Goal: Task Accomplishment & Management: Complete application form

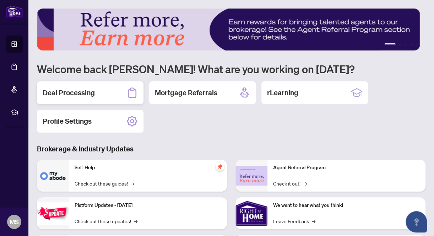
click at [88, 93] on h2 "Deal Processing" at bounding box center [69, 93] width 52 height 10
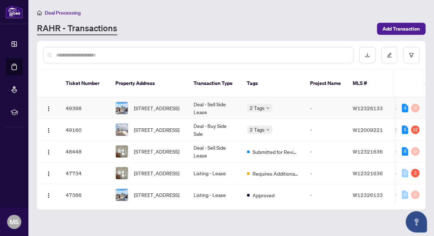
click at [223, 99] on td "Deal - Sell Side Lease" at bounding box center [214, 108] width 53 height 22
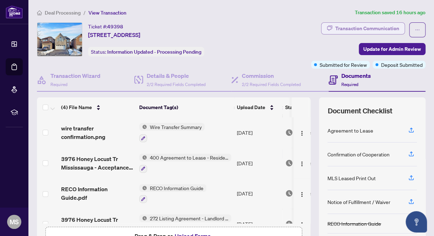
click at [358, 29] on div "Transaction Communication" at bounding box center [367, 28] width 64 height 11
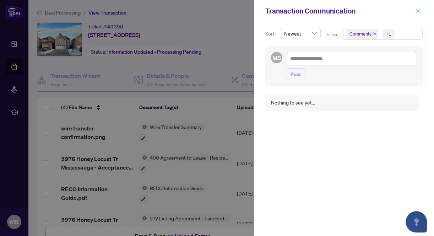
click at [418, 9] on icon "close" at bounding box center [418, 11] width 5 height 5
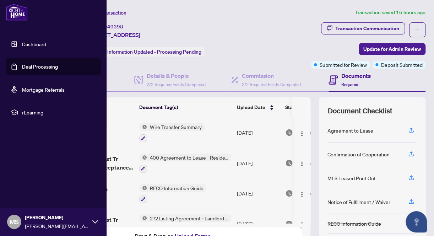
click at [45, 67] on link "Deal Processing" at bounding box center [40, 67] width 36 height 6
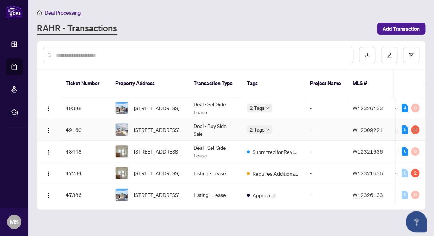
click at [210, 119] on td "Deal - Buy Side Sale" at bounding box center [214, 130] width 53 height 22
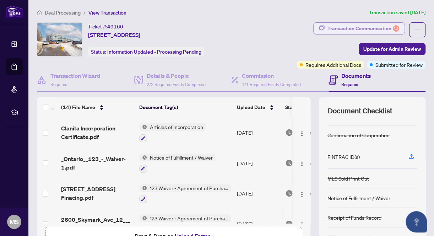
click at [341, 27] on div "Transaction Communication 12" at bounding box center [364, 28] width 72 height 11
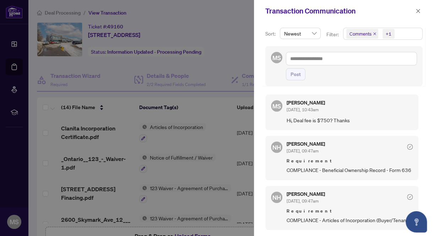
click at [220, 10] on div at bounding box center [217, 118] width 434 height 236
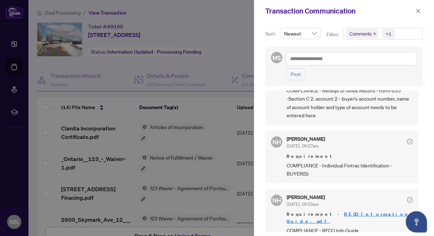
scroll to position [533, 0]
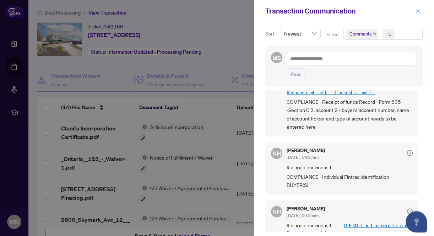
click at [419, 11] on icon "close" at bounding box center [418, 11] width 5 height 5
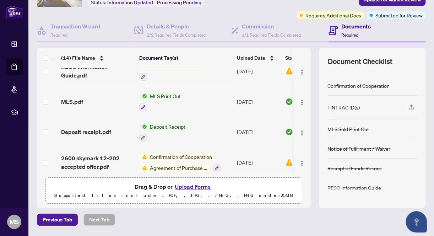
scroll to position [71, 0]
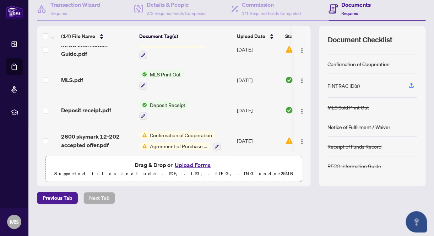
click at [191, 162] on button "Upload Forms" at bounding box center [193, 164] width 40 height 9
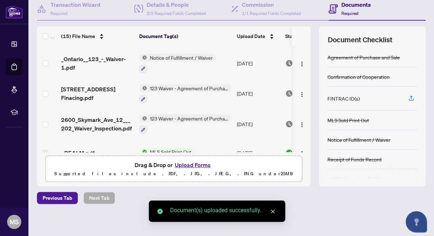
scroll to position [0, 0]
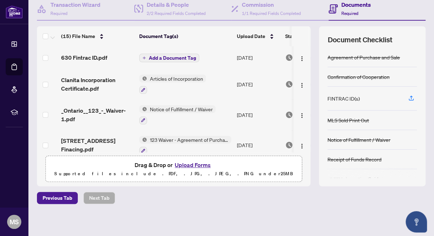
click at [169, 56] on span "Add a Document Tag" at bounding box center [172, 57] width 47 height 5
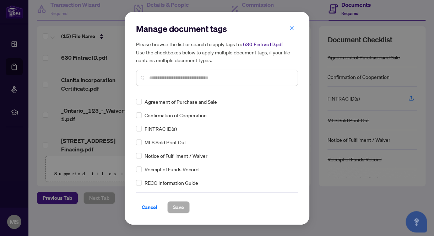
click at [179, 76] on input "text" at bounding box center [220, 78] width 143 height 8
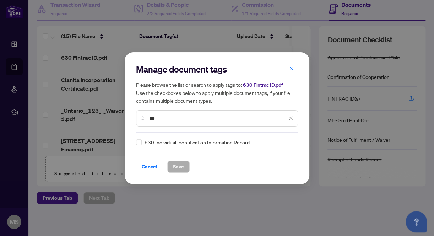
type input "***"
click at [176, 166] on span "Save" at bounding box center [178, 166] width 11 height 11
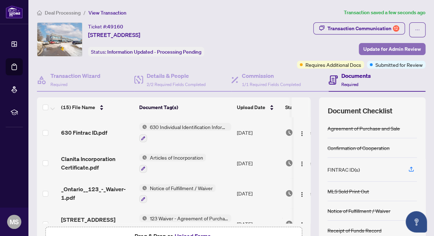
click at [383, 50] on span "Update for Admin Review" at bounding box center [392, 48] width 58 height 11
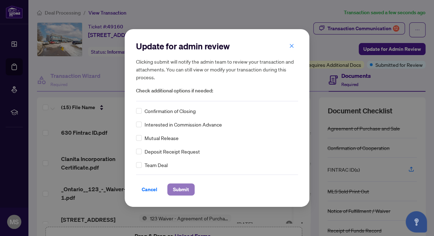
click at [175, 188] on span "Submit" at bounding box center [181, 189] width 16 height 11
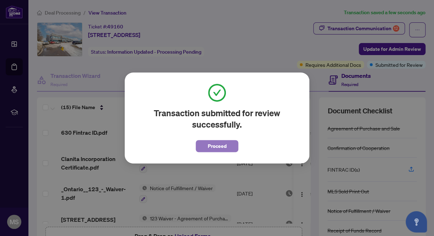
click at [217, 145] on span "Proceed" at bounding box center [217, 145] width 19 height 11
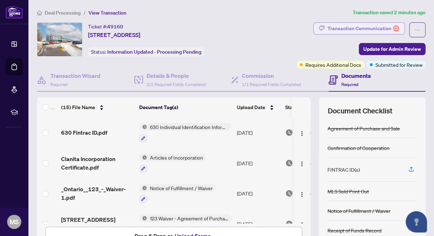
click at [370, 27] on div "Transaction Communication 12" at bounding box center [364, 28] width 72 height 11
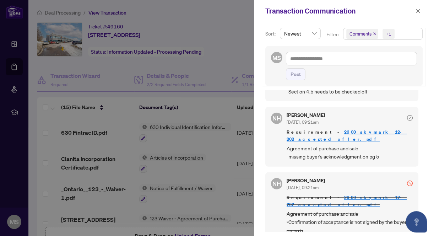
scroll to position [1, 0]
